Goal: Transaction & Acquisition: Obtain resource

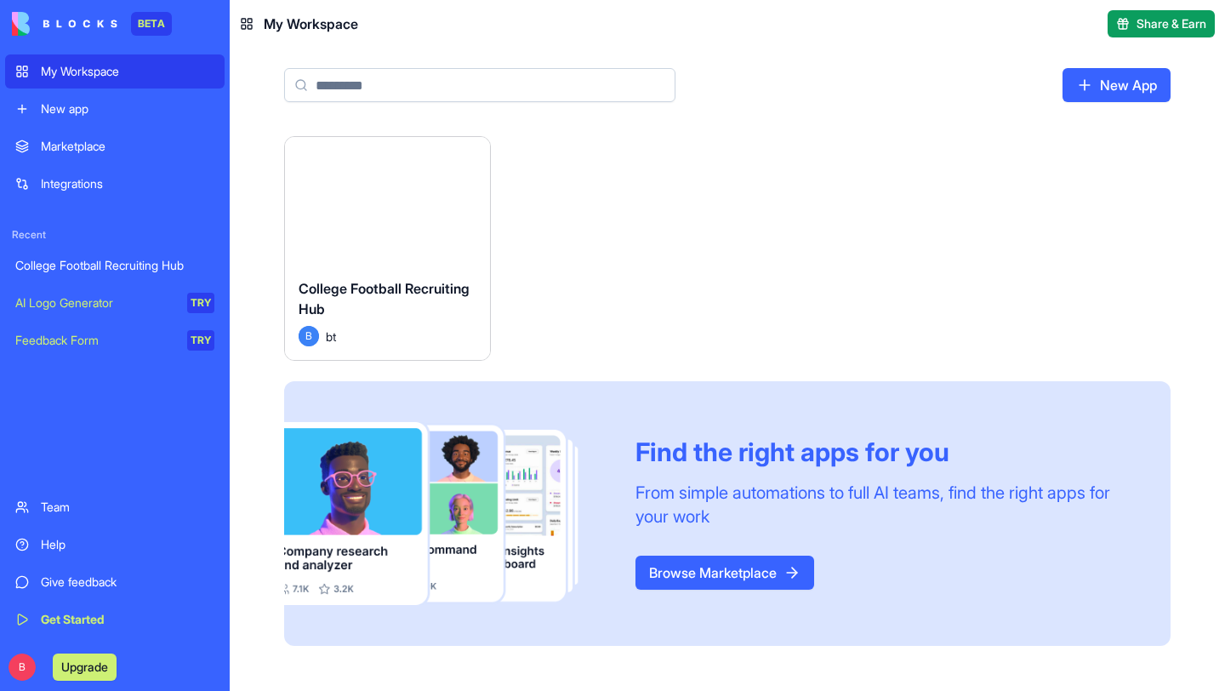
click at [590, 120] on div "New App" at bounding box center [727, 92] width 995 height 88
click at [418, 231] on div "Launch" at bounding box center [387, 201] width 205 height 128
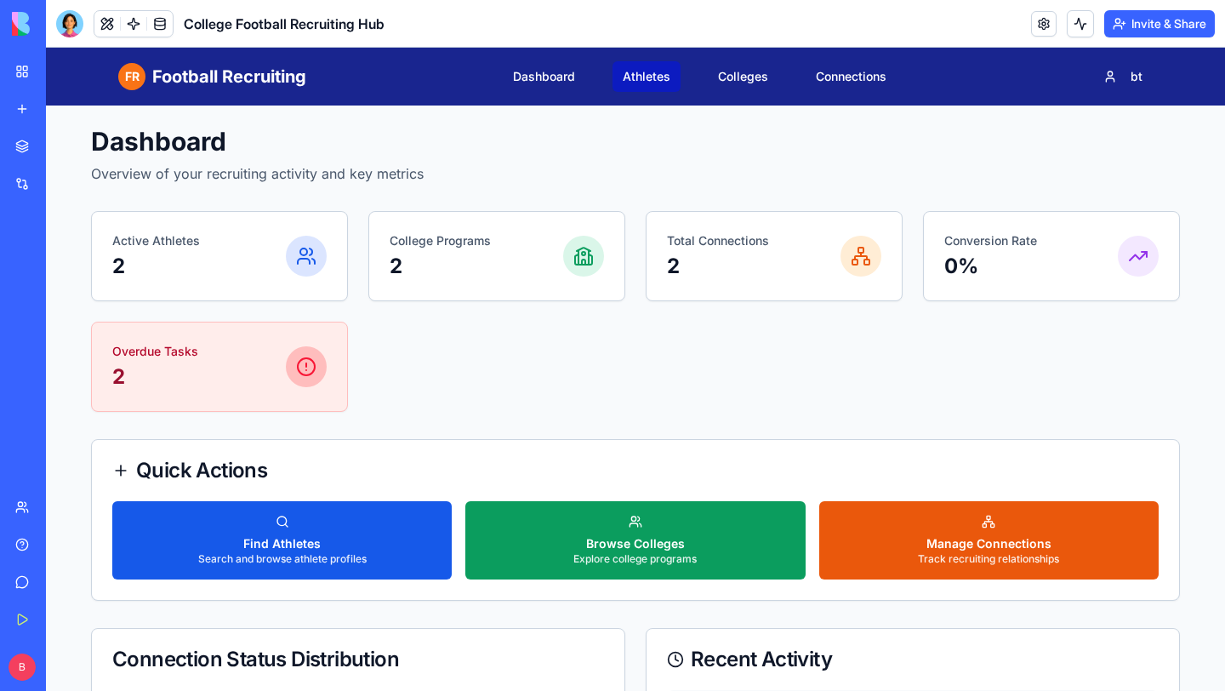
click at [649, 73] on link "Athletes" at bounding box center [647, 76] width 68 height 31
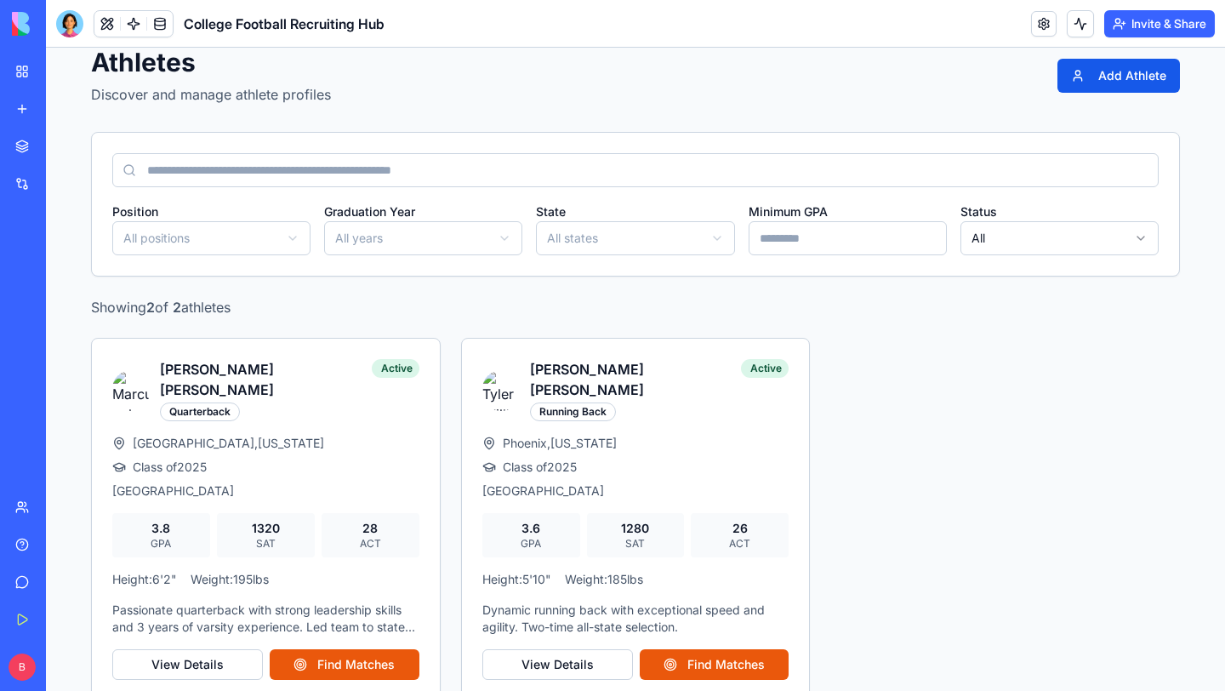
scroll to position [88, 0]
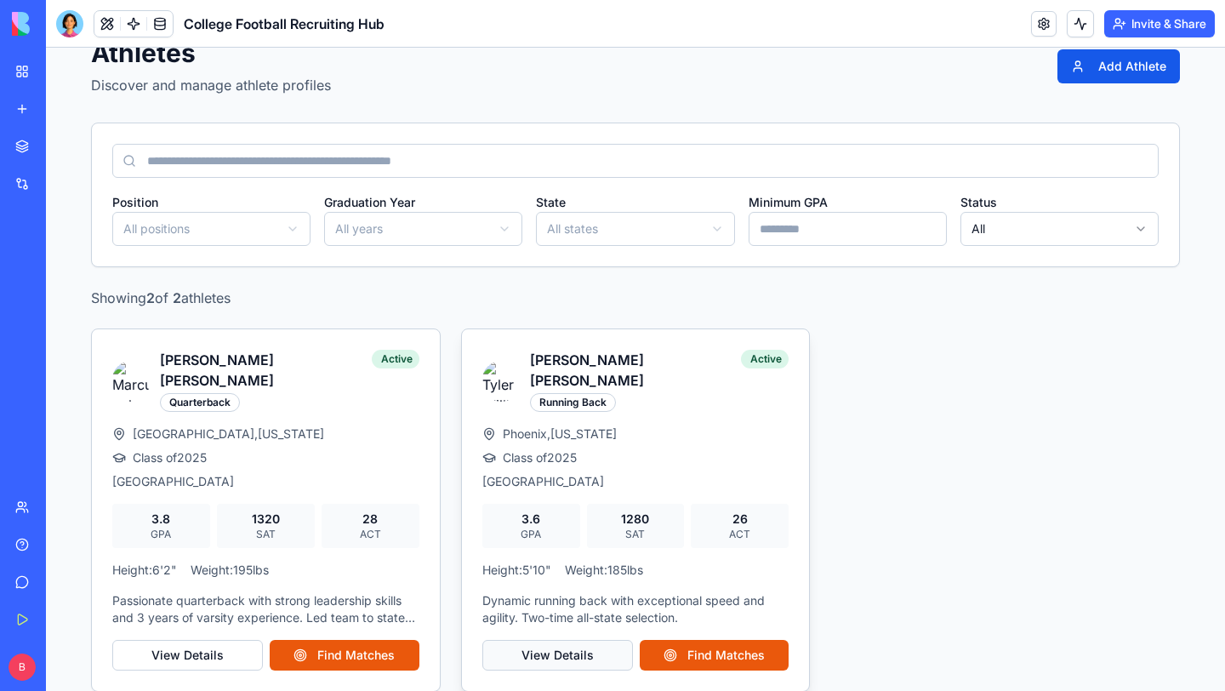
click at [574, 640] on button "View Details" at bounding box center [557, 655] width 151 height 31
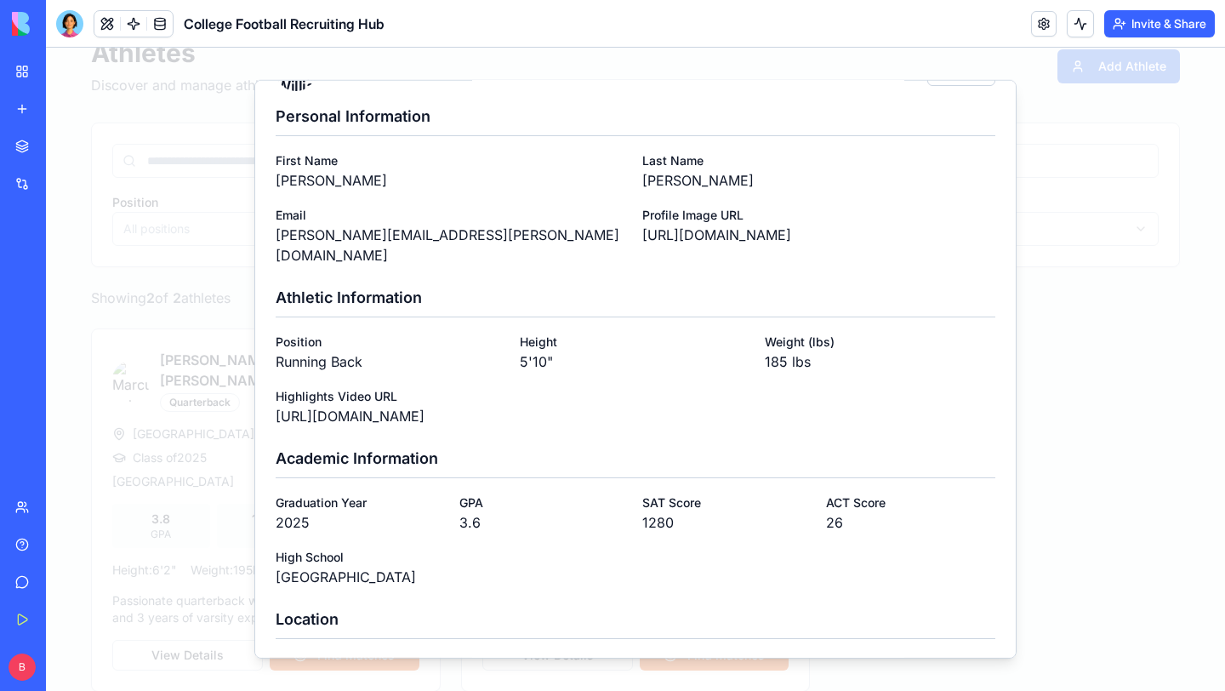
scroll to position [0, 0]
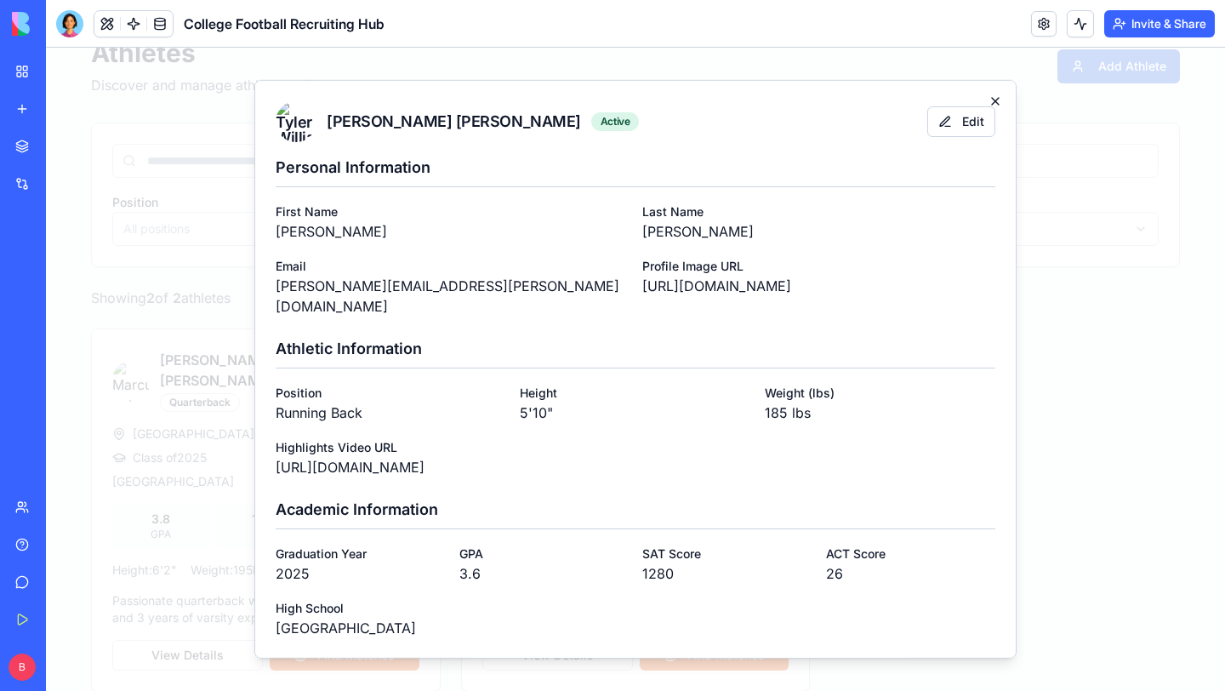
click at [995, 98] on icon "button" at bounding box center [996, 101] width 14 height 14
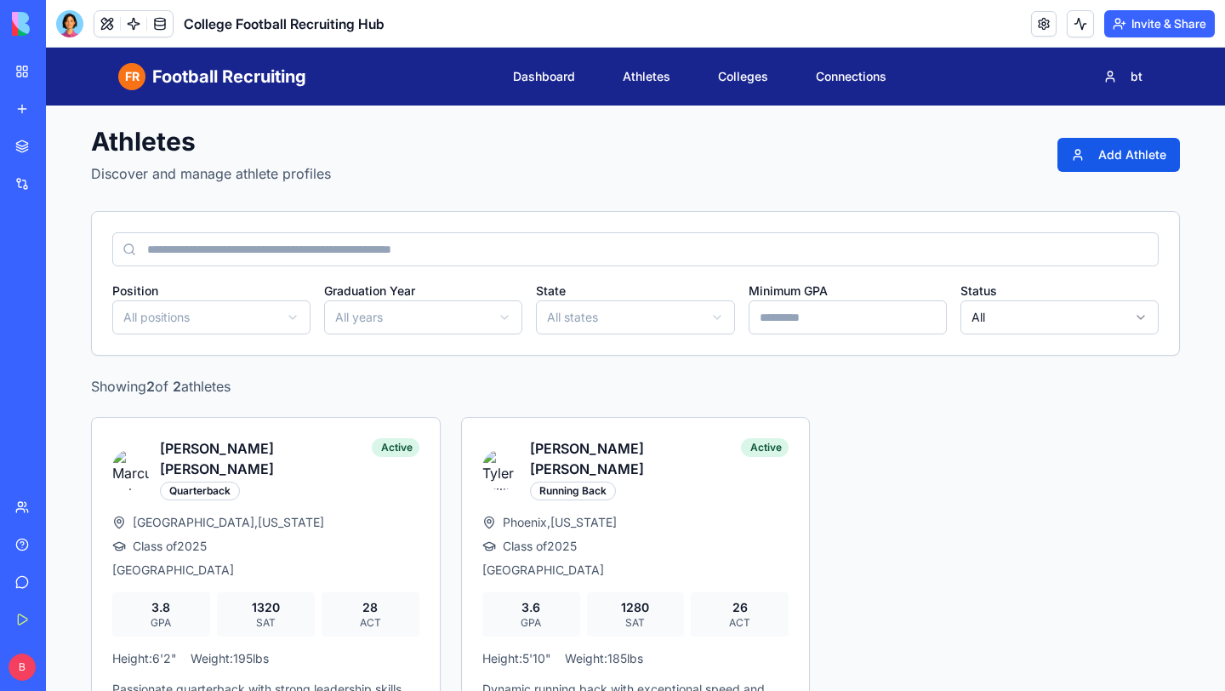
click at [63, 67] on div "My Workspace" at bounding box center [52, 71] width 22 height 17
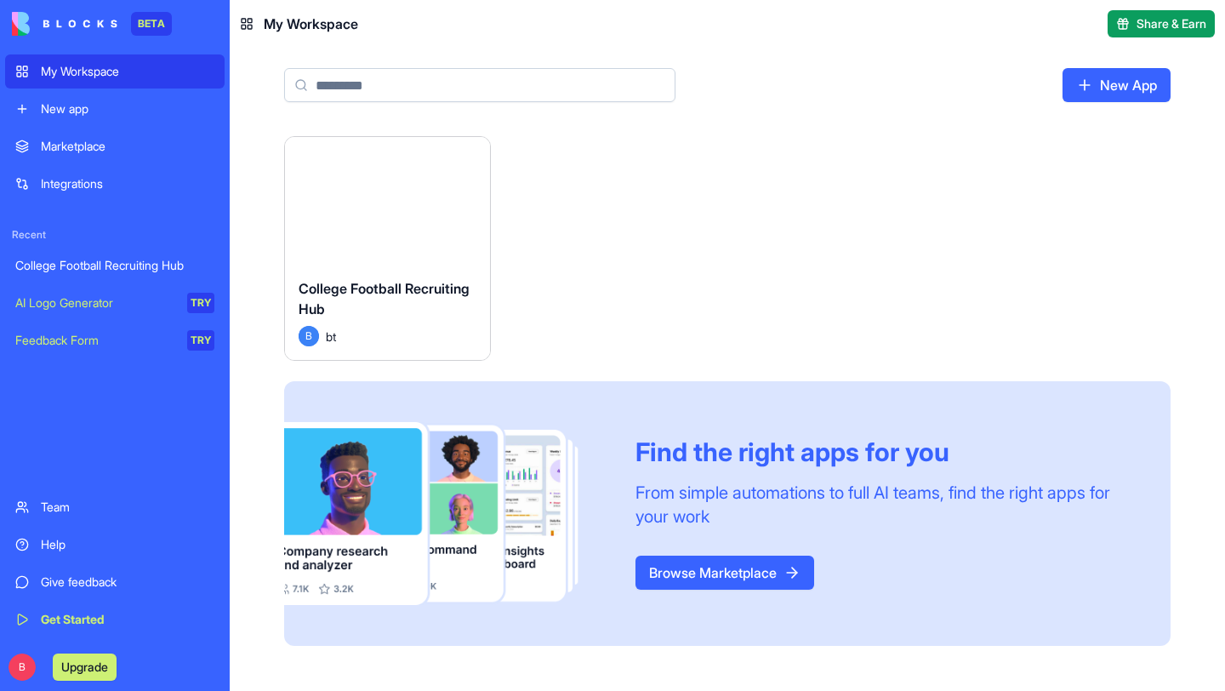
click at [247, 162] on div "Launch College Football Recruiting Hub B bt Find the right apps for you From si…" at bounding box center [727, 401] width 995 height 530
click at [391, 321] on div "College Football Recruiting Hub" at bounding box center [388, 302] width 178 height 48
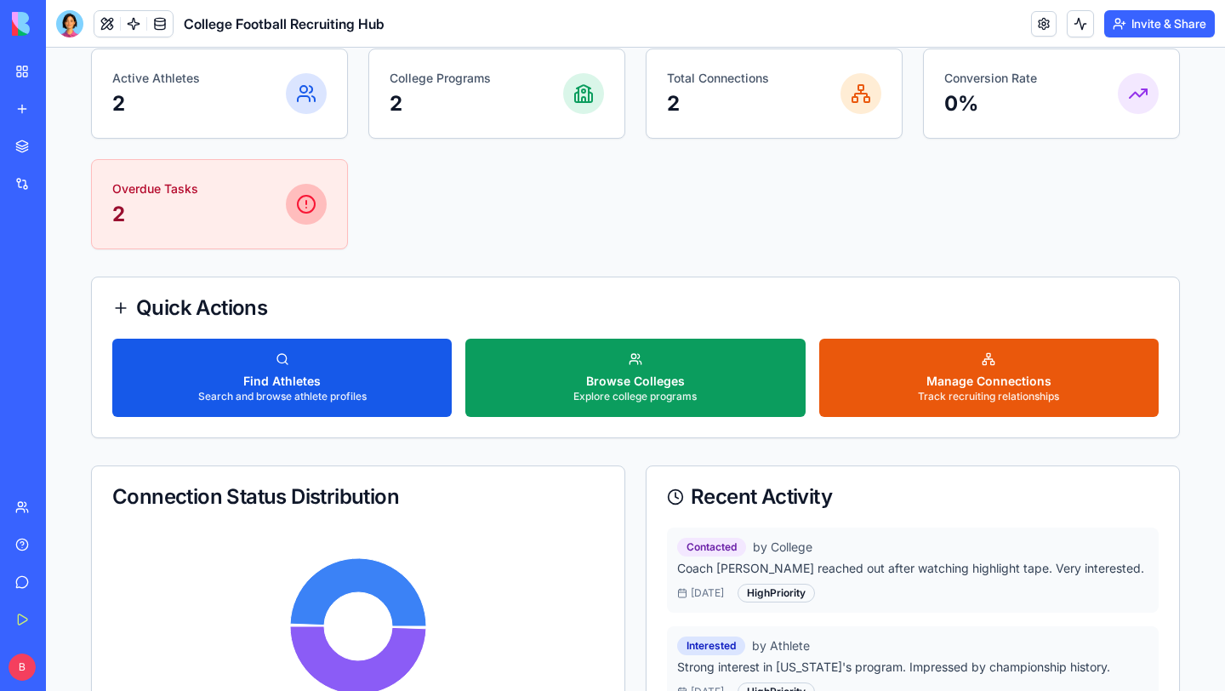
scroll to position [164, 0]
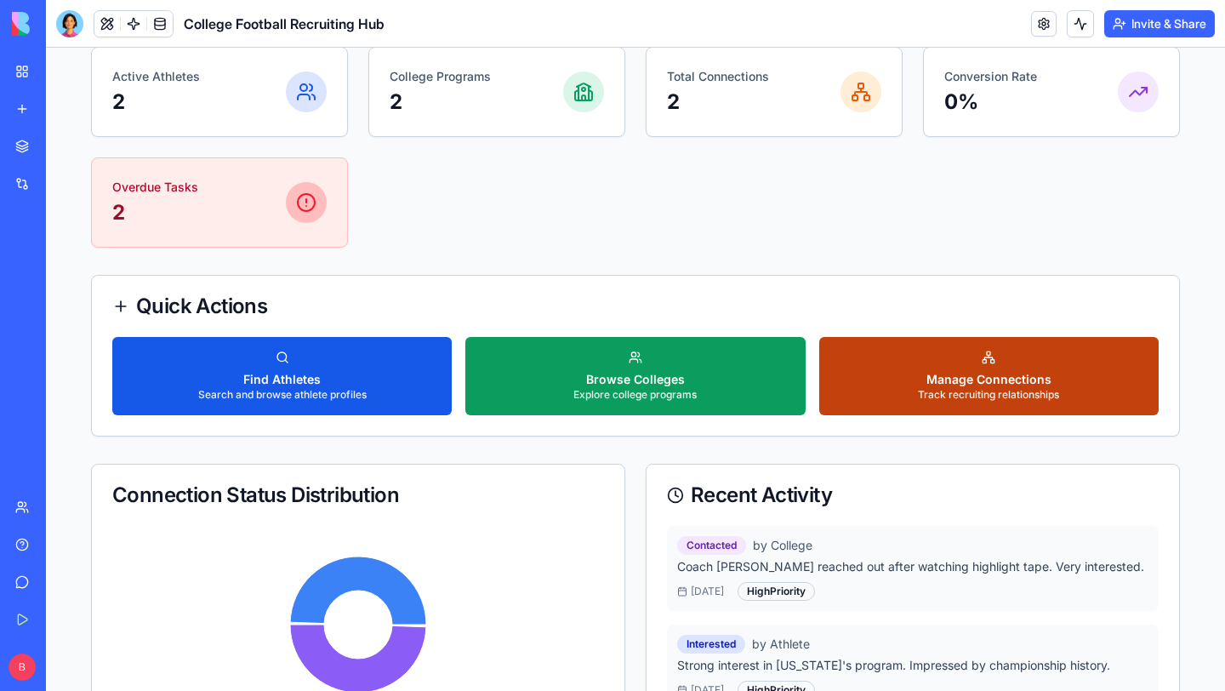
click at [973, 381] on div "Manage Connections" at bounding box center [988, 379] width 141 height 17
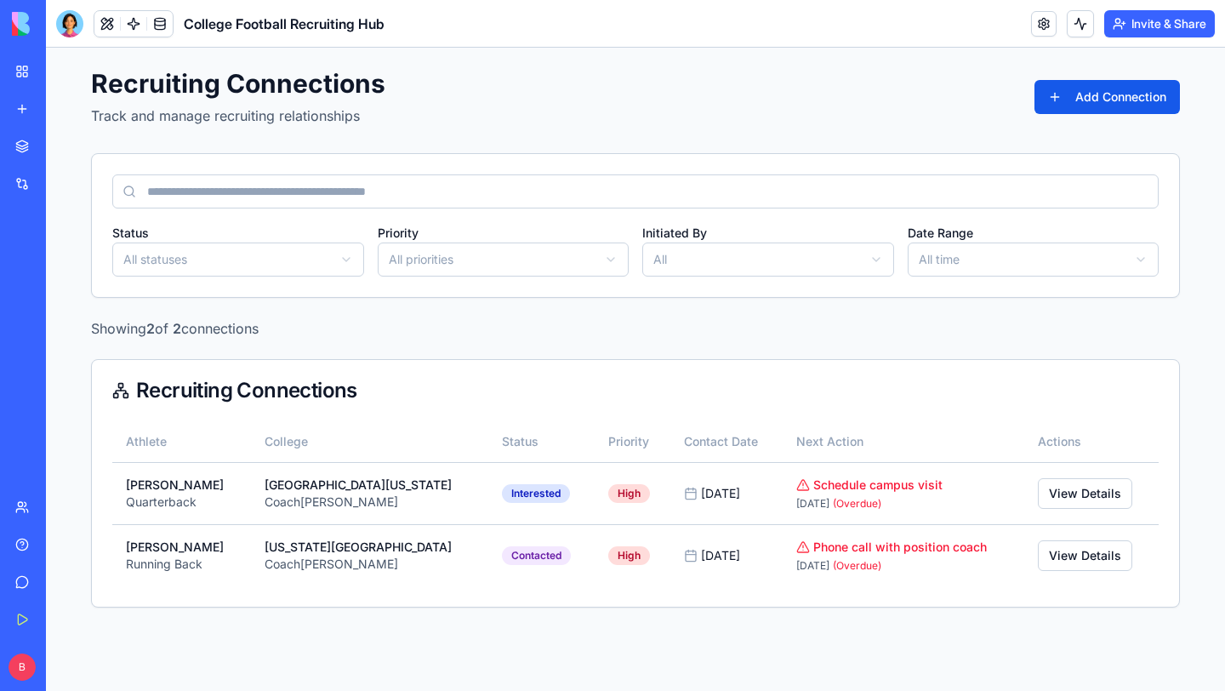
scroll to position [58, 0]
click at [1099, 90] on button "Add Connection" at bounding box center [1107, 97] width 145 height 34
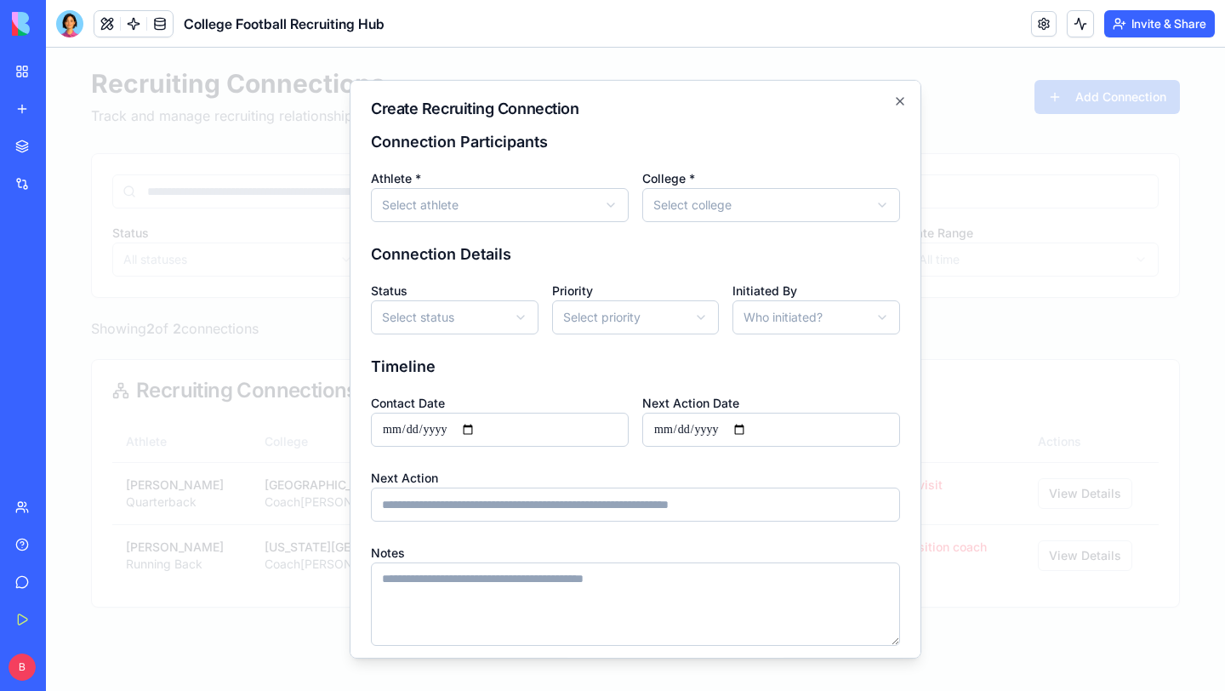
scroll to position [62, 0]
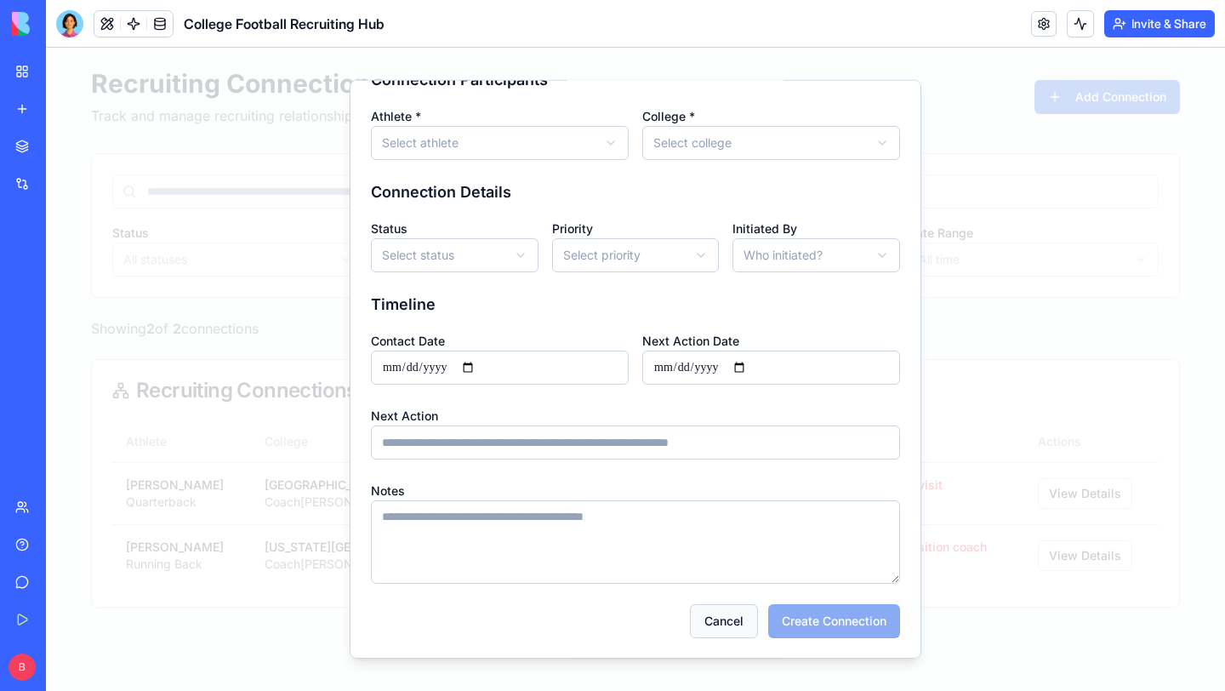
click at [730, 614] on button "Cancel" at bounding box center [724, 621] width 68 height 34
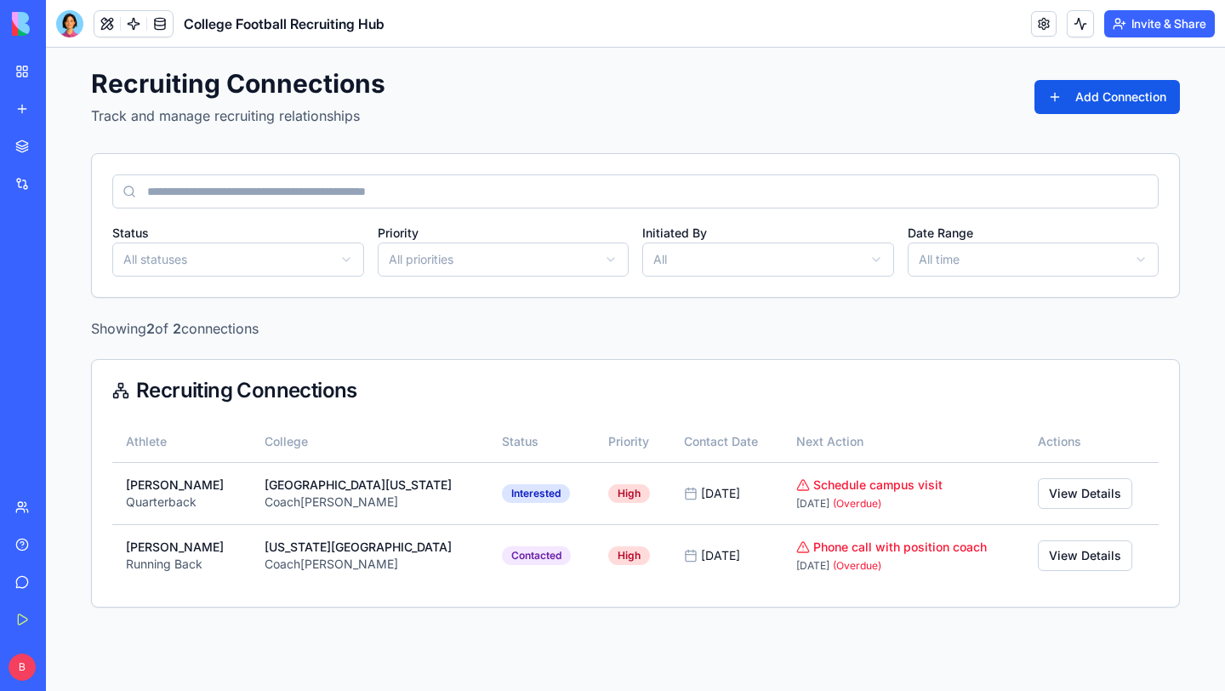
click at [1153, 24] on button "Invite & Share" at bounding box center [1159, 23] width 111 height 27
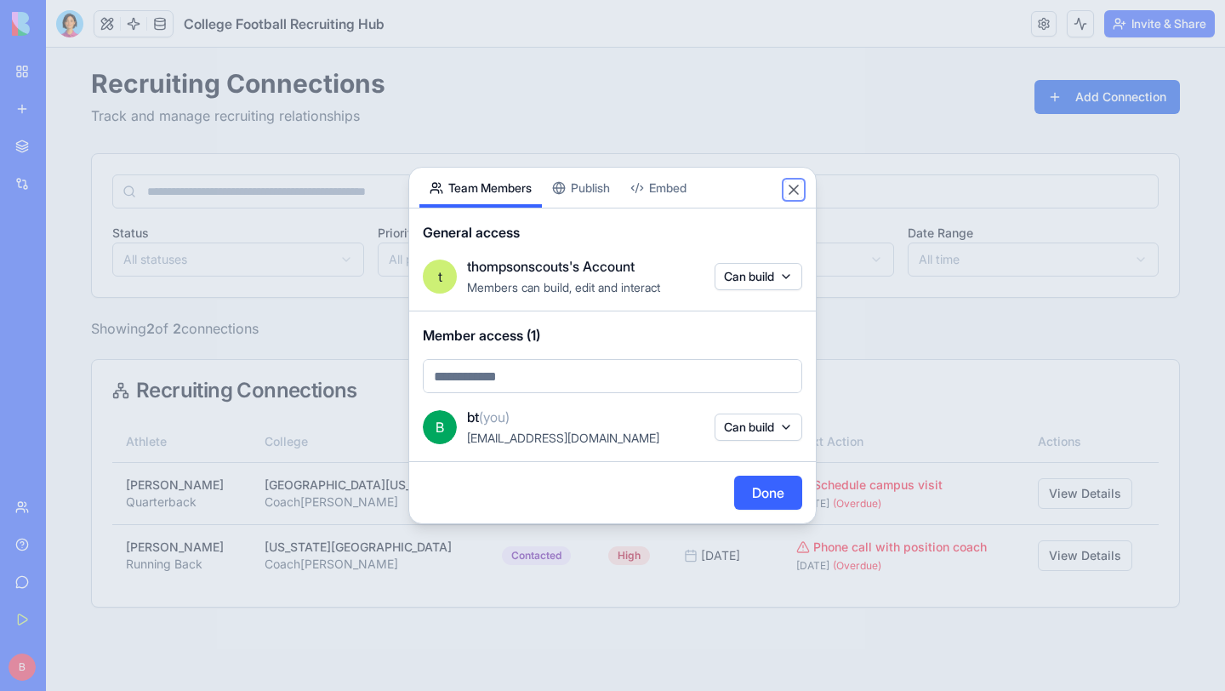
click at [791, 183] on button "Close" at bounding box center [793, 189] width 17 height 17
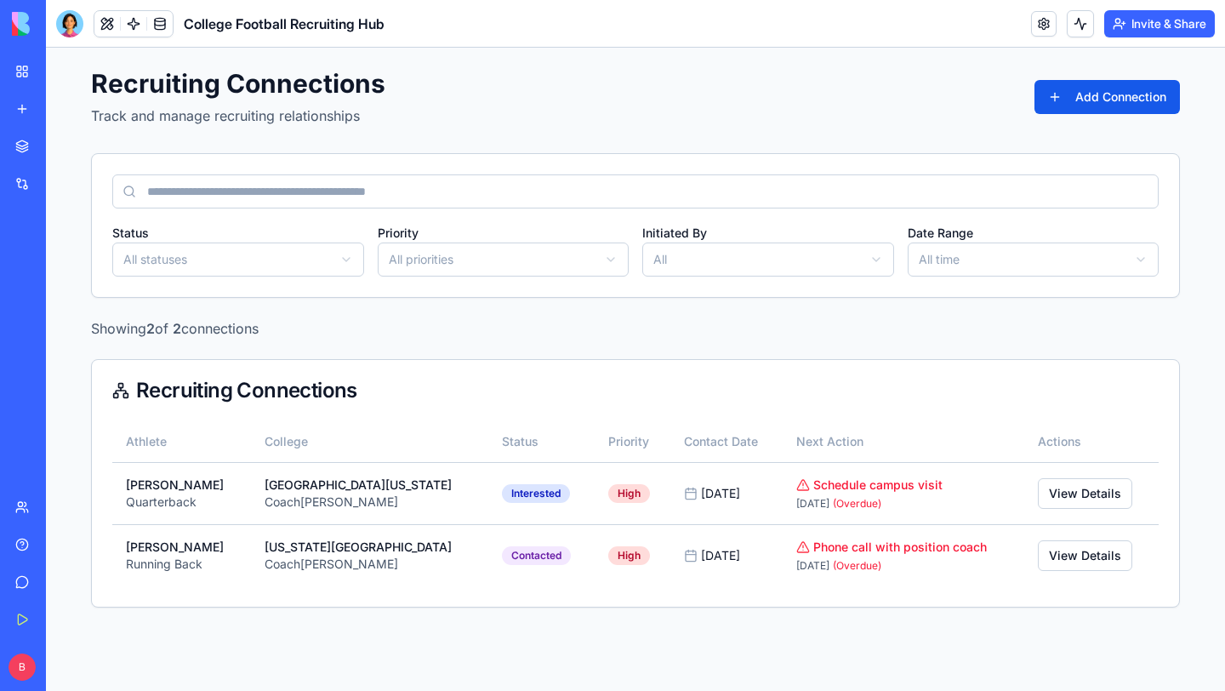
click at [63, 139] on div "Marketplace" at bounding box center [52, 146] width 22 height 17
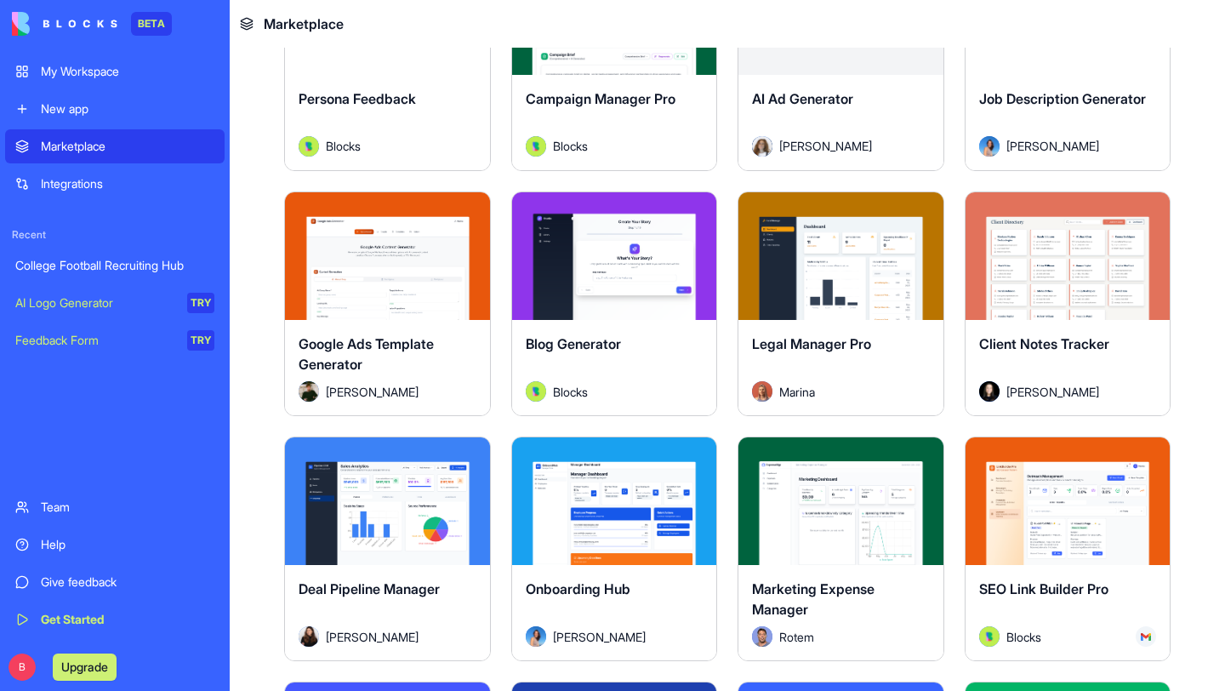
scroll to position [3873, 0]
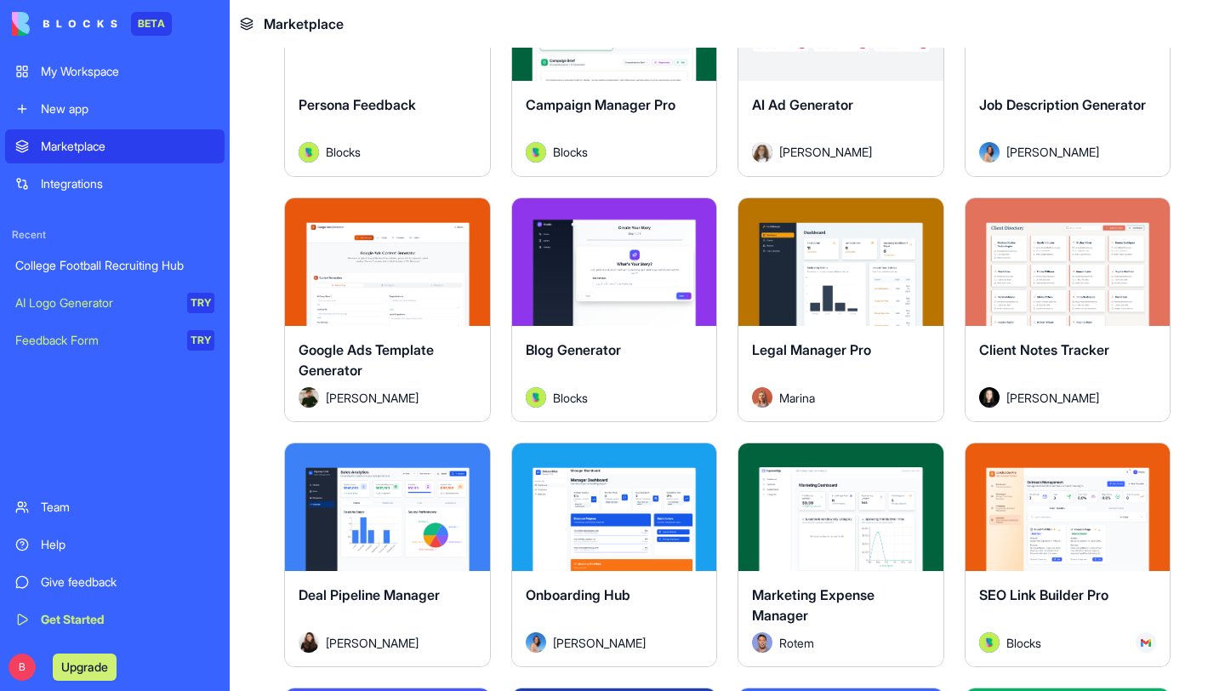
click at [1057, 351] on span "Client Notes Tracker" at bounding box center [1044, 349] width 130 height 17
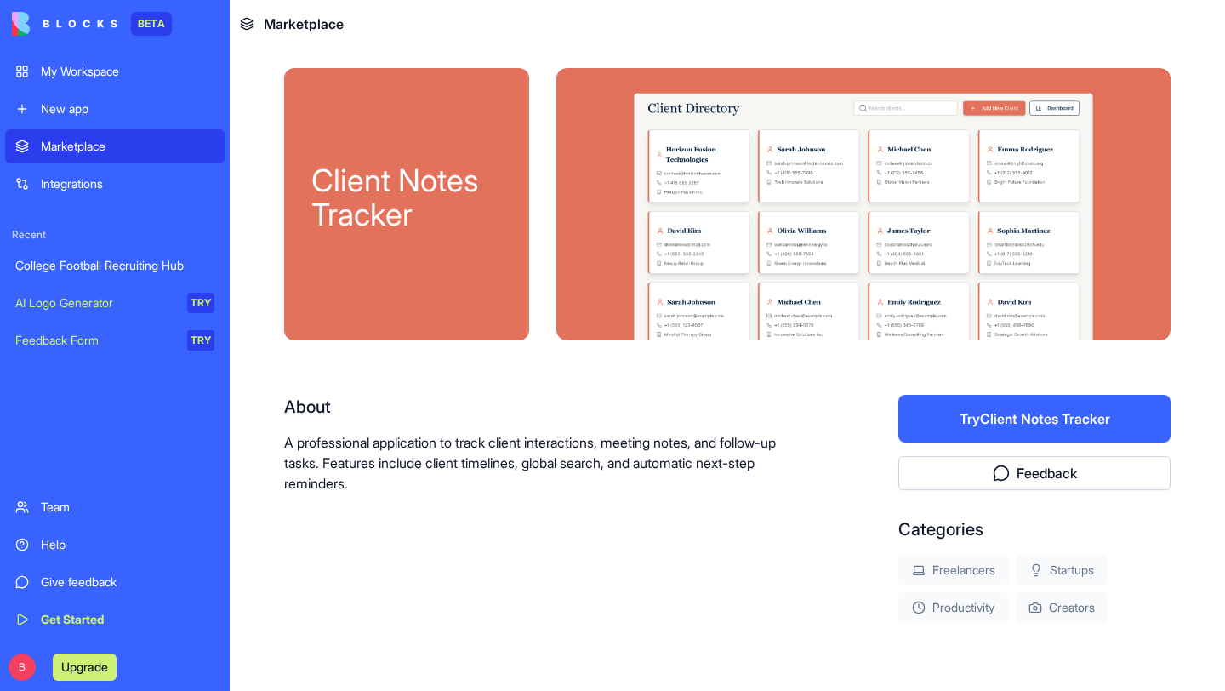
click at [1048, 419] on button "Try Client Notes Tracker" at bounding box center [1034, 419] width 272 height 48
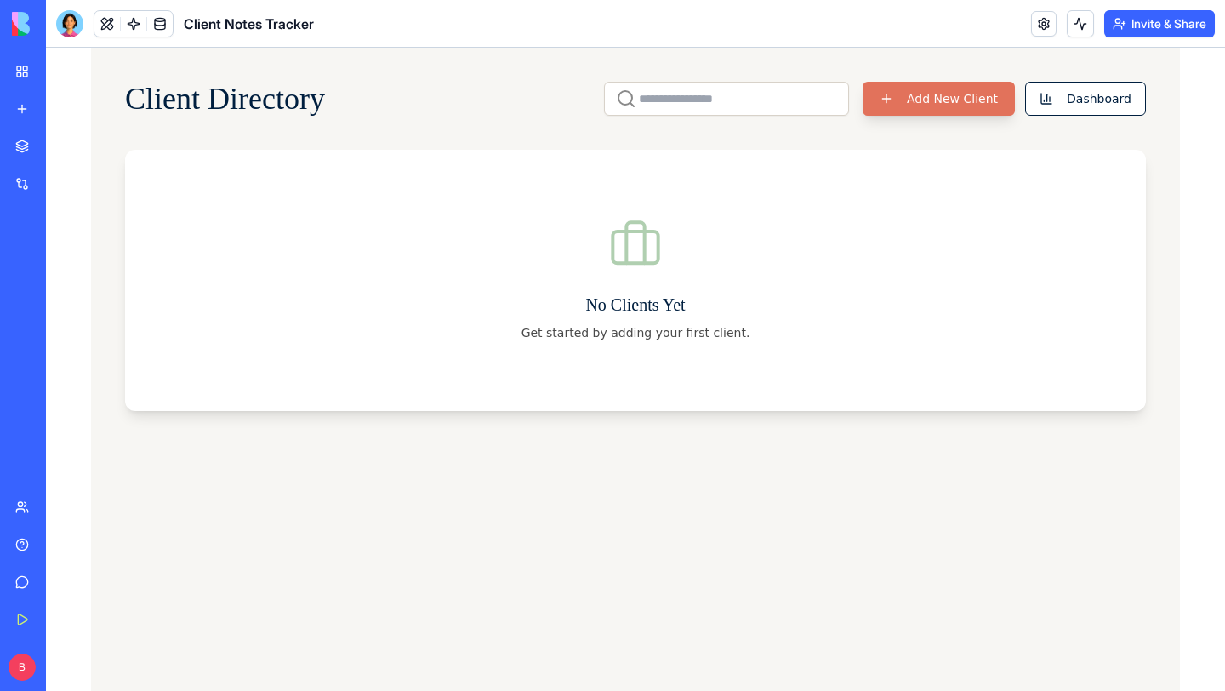
click at [930, 86] on button "Add New Client" at bounding box center [939, 99] width 152 height 34
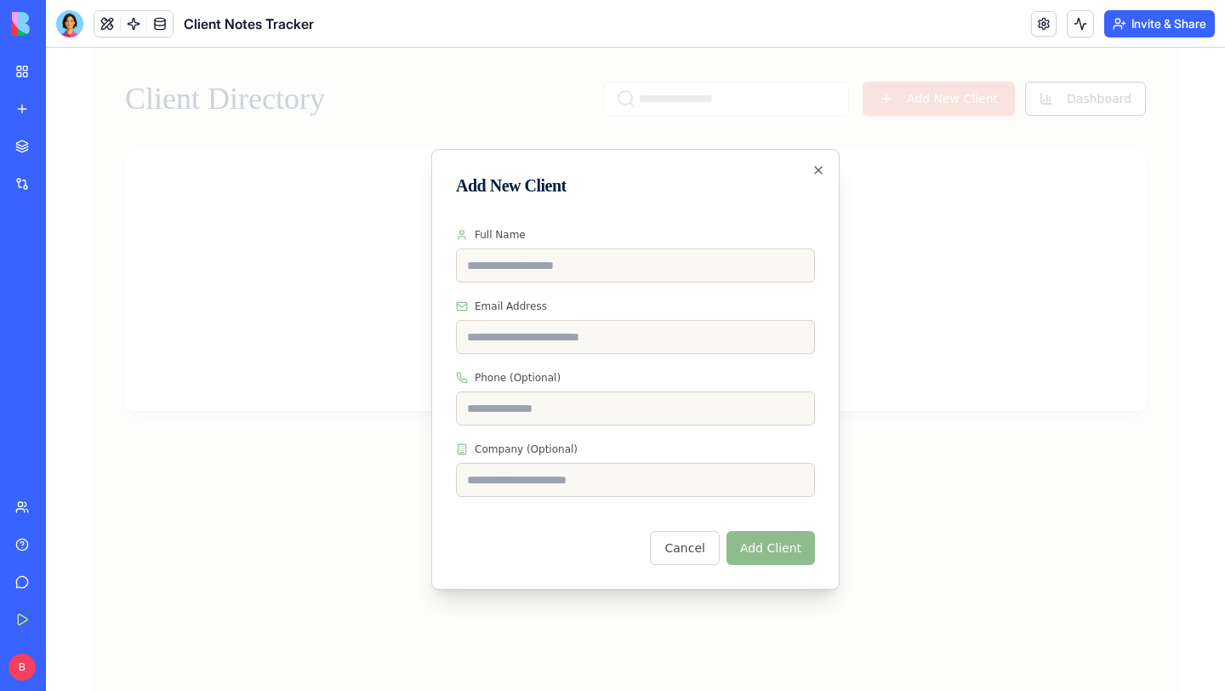
type input "**********"
click at [718, 477] on input "Company (Optional)" at bounding box center [635, 480] width 359 height 34
type input "**********"
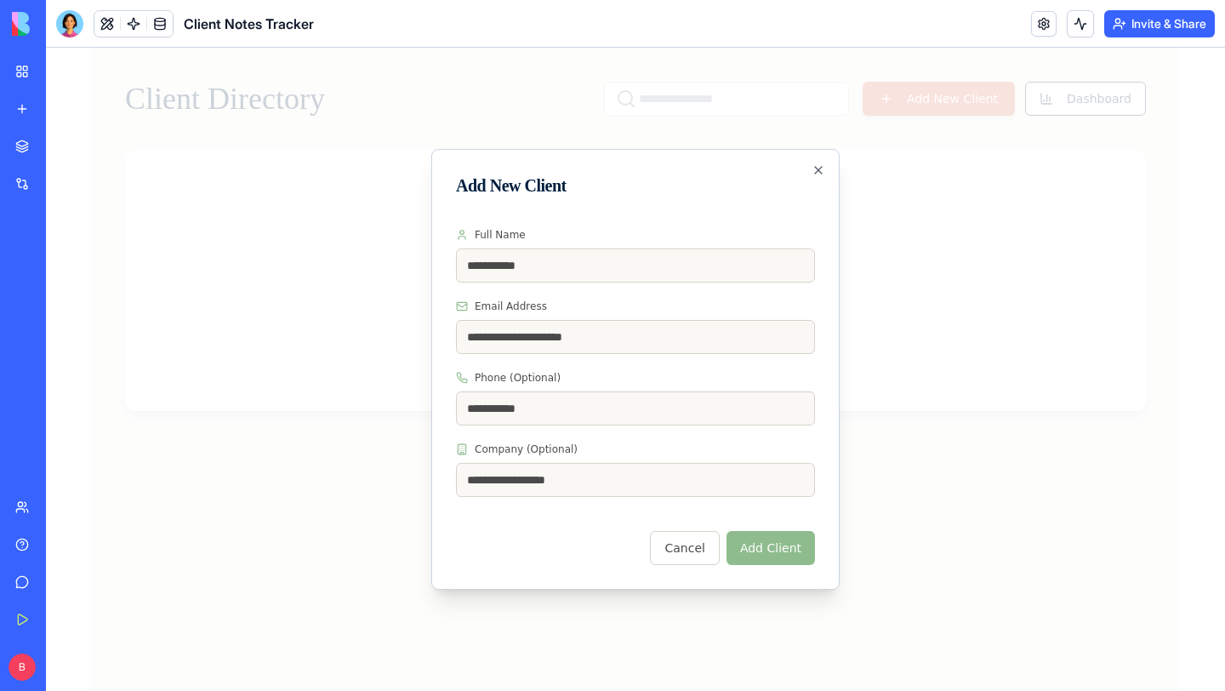
click at [711, 581] on div "**********" at bounding box center [635, 369] width 408 height 441
click at [774, 539] on button "Add Client" at bounding box center [771, 548] width 88 height 34
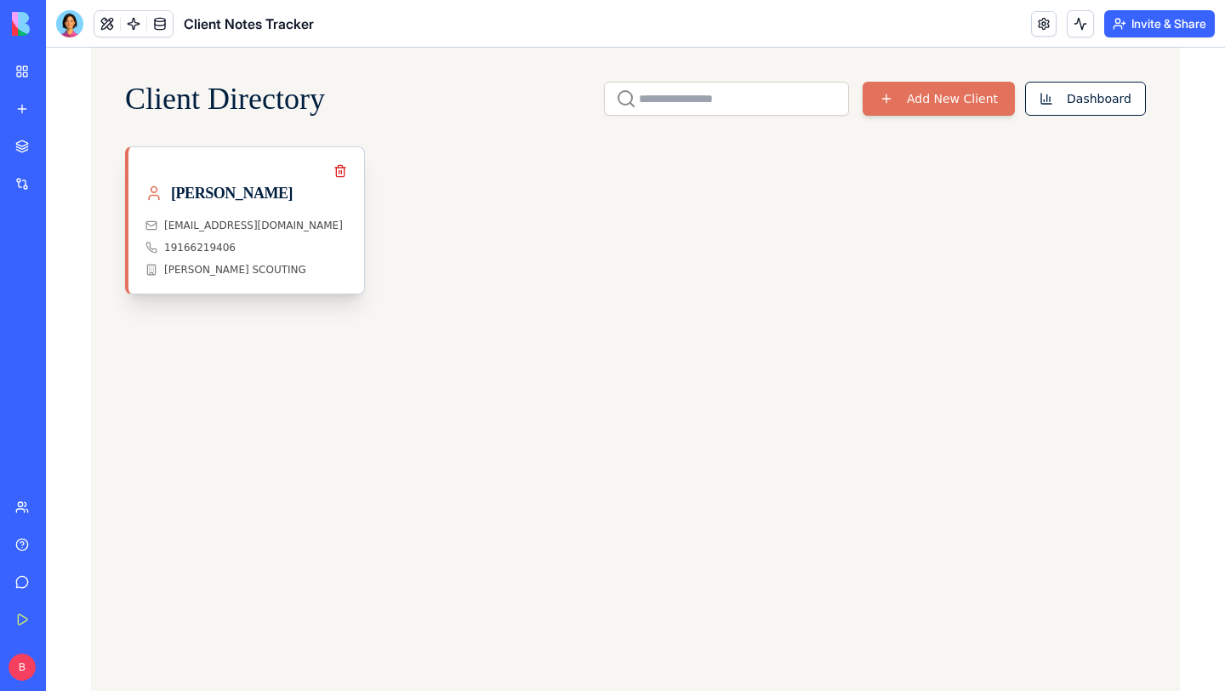
click at [322, 267] on div "[PERSON_NAME] SCOUTING" at bounding box center [246, 270] width 202 height 14
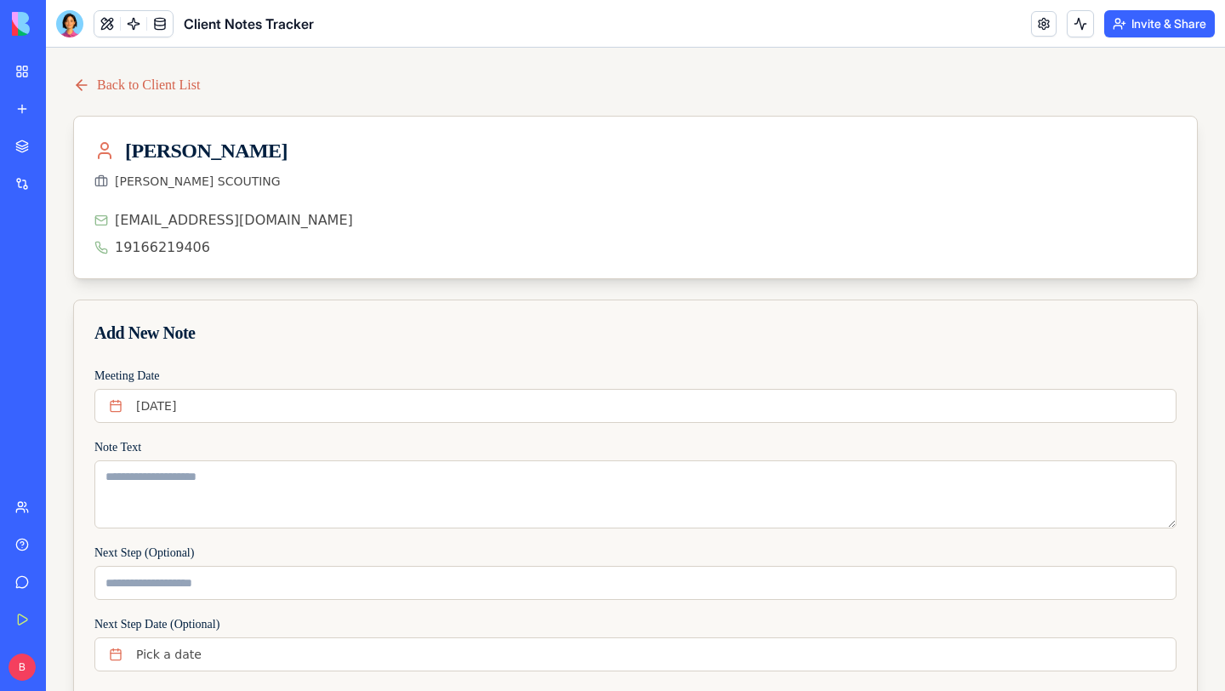
click at [81, 81] on icon at bounding box center [79, 85] width 5 height 10
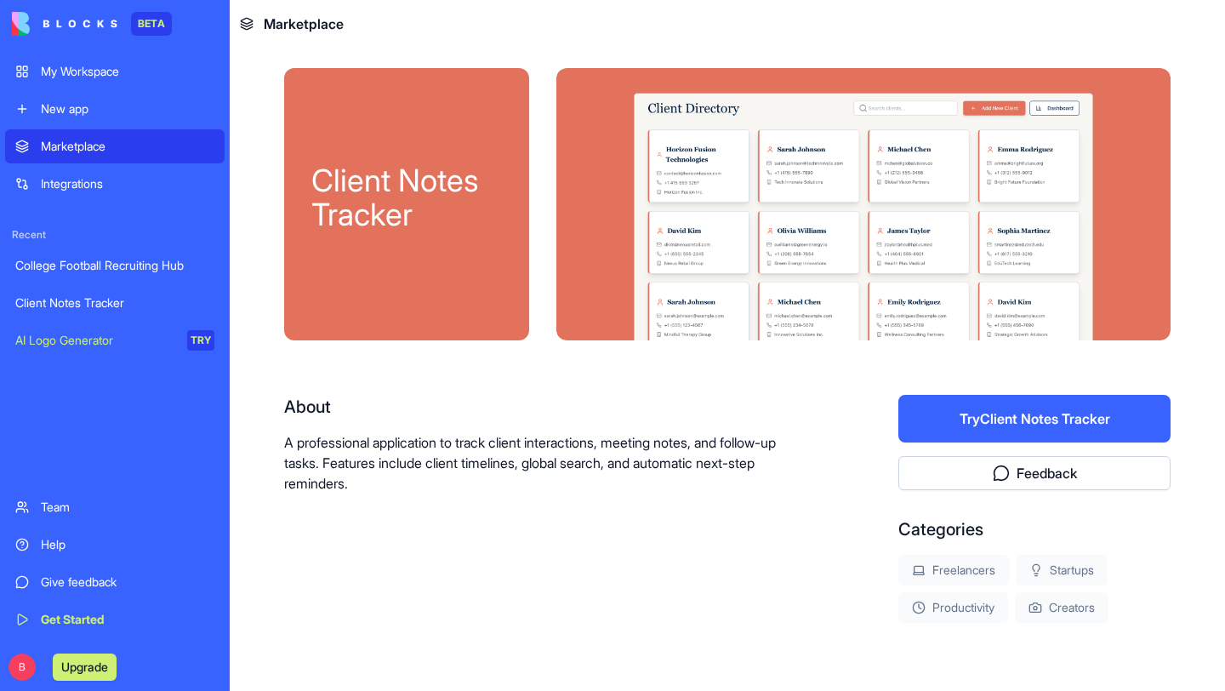
click at [75, 99] on link "New app" at bounding box center [114, 109] width 219 height 34
